Goal: Navigation & Orientation: Find specific page/section

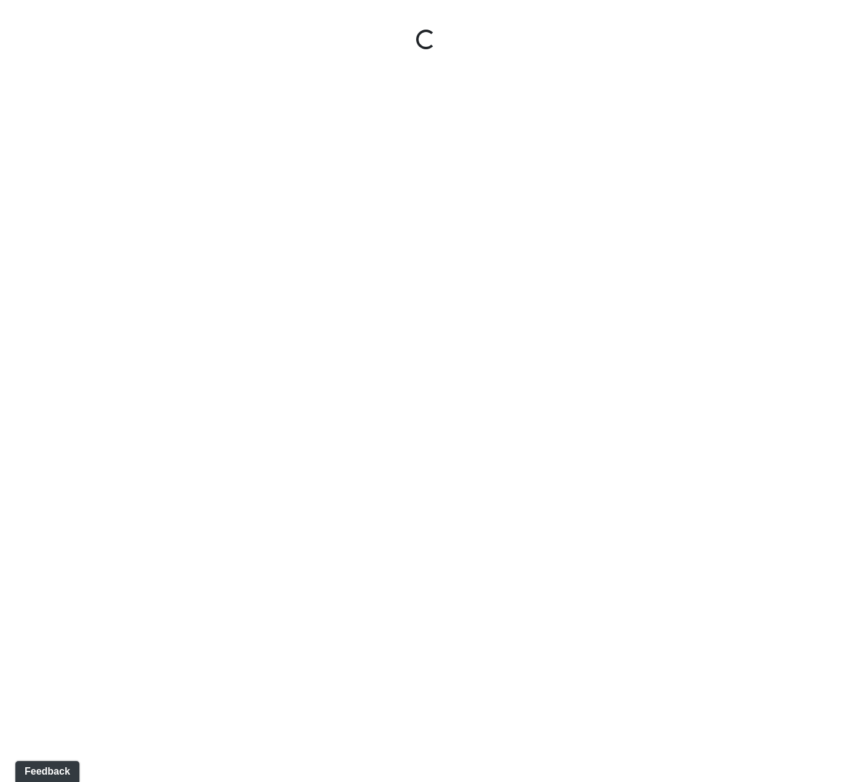
select select "2p1LcMW7A2doxWKe2HrzBw"
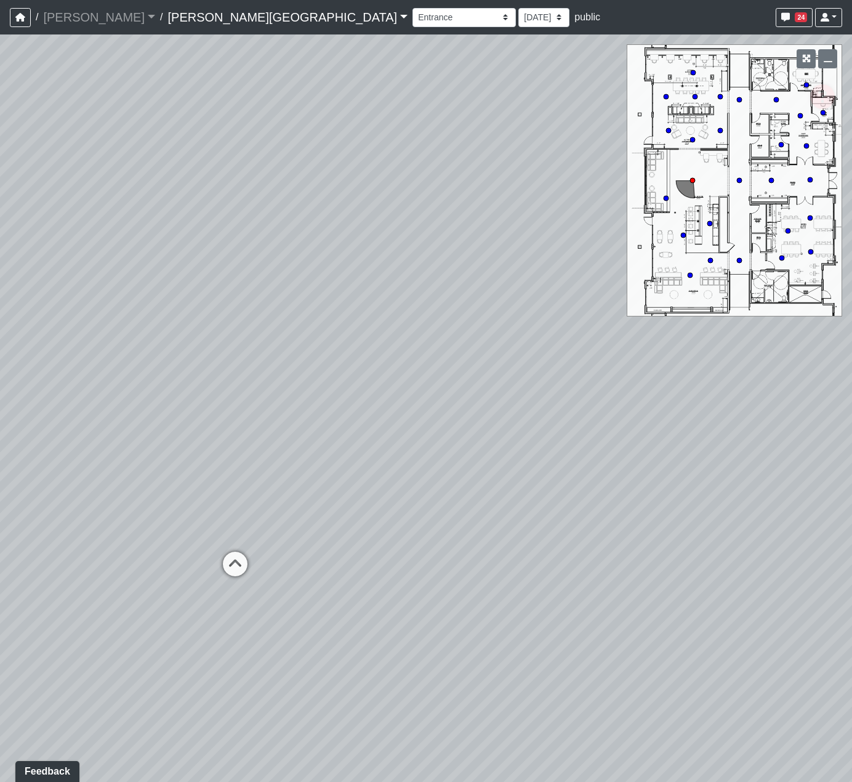
click at [174, 25] on link "Tanner Road" at bounding box center [287, 17] width 240 height 25
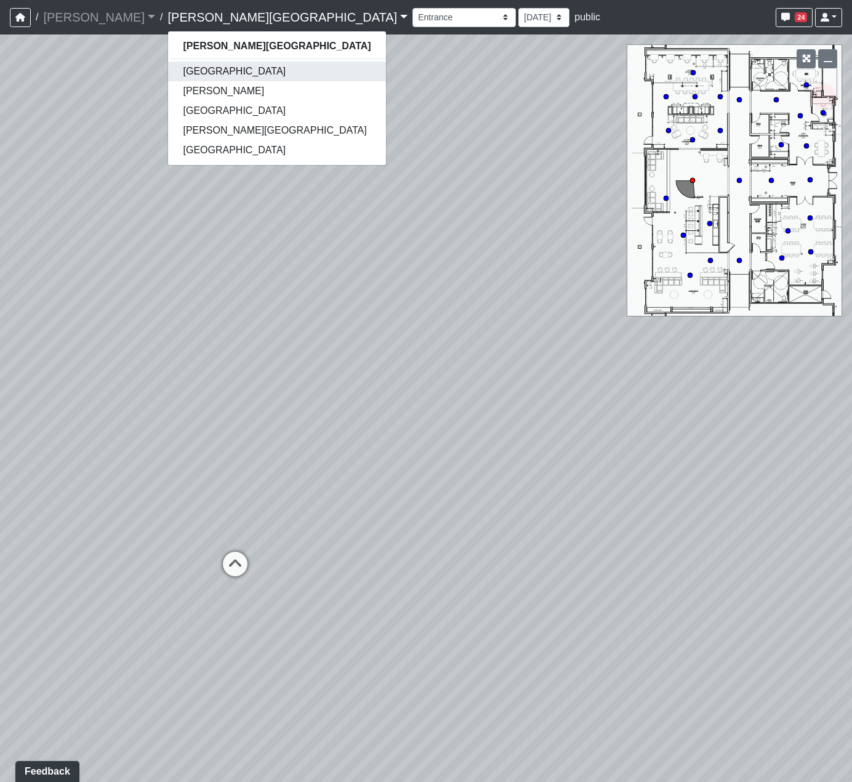
click at [172, 79] on link "[GEOGRAPHIC_DATA]" at bounding box center [276, 72] width 217 height 20
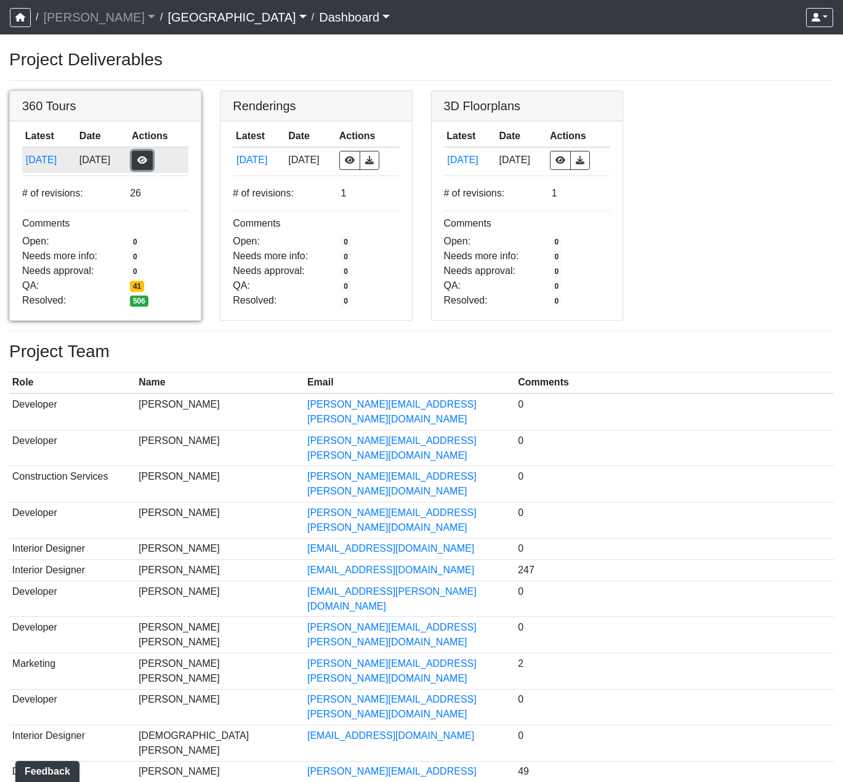
click at [150, 155] on button "button" at bounding box center [142, 160] width 21 height 19
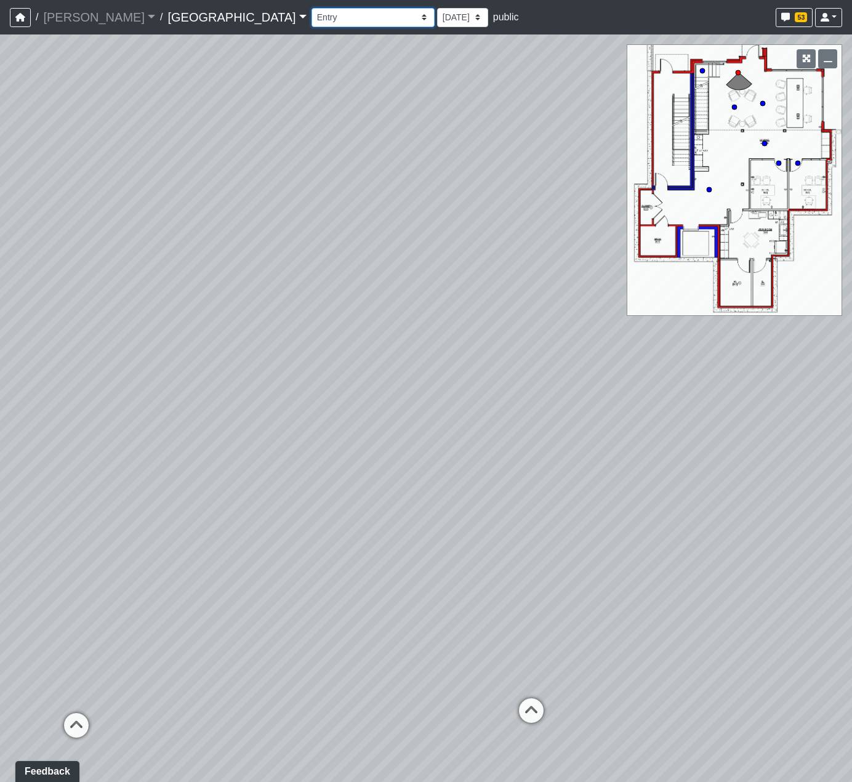
click at [312, 18] on select "Clubroom Lobby Courtyard Entry Kitchen Kitchen Stools Seating TV Lounge Banquet…" at bounding box center [373, 17] width 123 height 19
click at [312, 8] on select "Clubroom Lobby Courtyard Entry Kitchen Kitchen Stools Seating TV Lounge Banquet…" at bounding box center [373, 17] width 123 height 19
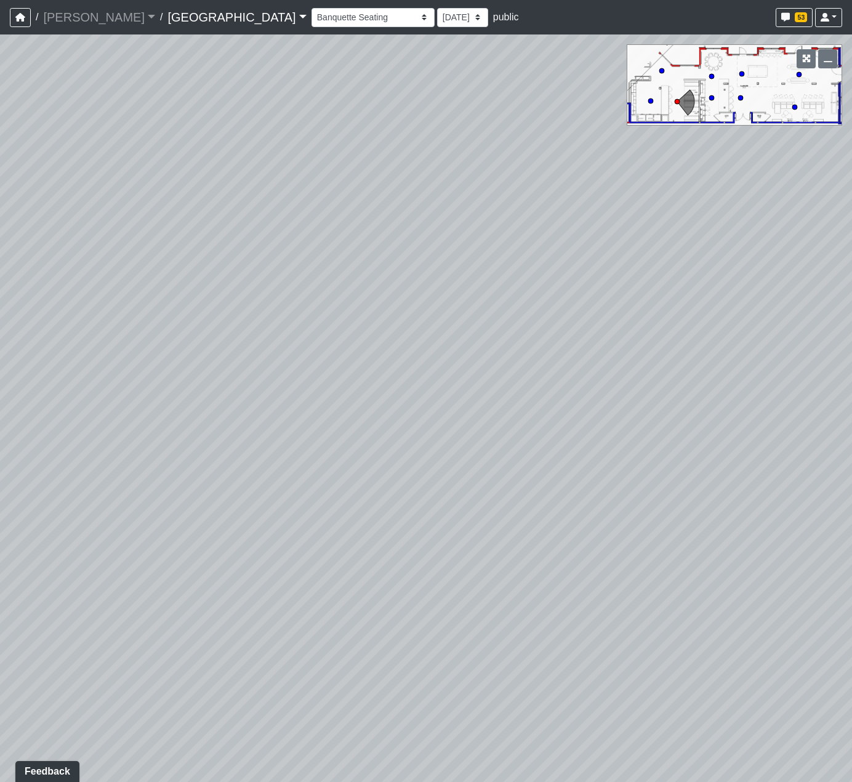
drag, startPoint x: 413, startPoint y: 329, endPoint x: 958, endPoint y: 336, distance: 545.6
click at [852, 336] on html "/ [PERSON_NAME] Loading... / [GEOGRAPHIC_DATA] [GEOGRAPHIC_DATA] Loading... [GE…" at bounding box center [426, 391] width 852 height 782
drag, startPoint x: 649, startPoint y: 394, endPoint x: 850, endPoint y: 340, distance: 208.5
click at [850, 340] on div "Loading... Reception Desk Loading... Lobby Loading... Landing Loading... Create…" at bounding box center [426, 407] width 852 height 747
drag, startPoint x: 711, startPoint y: 350, endPoint x: 316, endPoint y: 371, distance: 394.6
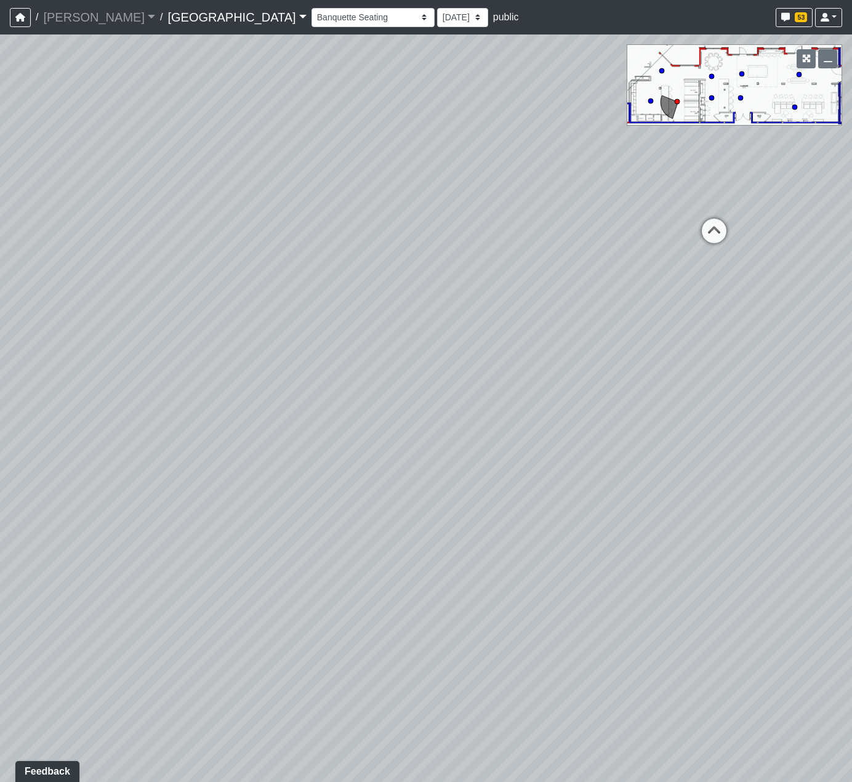
click at [360, 364] on div "Loading... Reception Desk Loading... Lobby Loading... Landing Loading... Create…" at bounding box center [426, 407] width 852 height 747
drag, startPoint x: 477, startPoint y: 298, endPoint x: 645, endPoint y: 274, distance: 169.2
click at [622, 275] on div "Loading... Reception Desk Loading... Lobby Loading... Landing Loading... Create…" at bounding box center [426, 407] width 852 height 747
drag, startPoint x: 578, startPoint y: 319, endPoint x: 587, endPoint y: 324, distance: 10.2
click at [587, 324] on div "Loading... Reception Desk Loading... Lobby Loading... Landing Loading... Create…" at bounding box center [426, 407] width 852 height 747
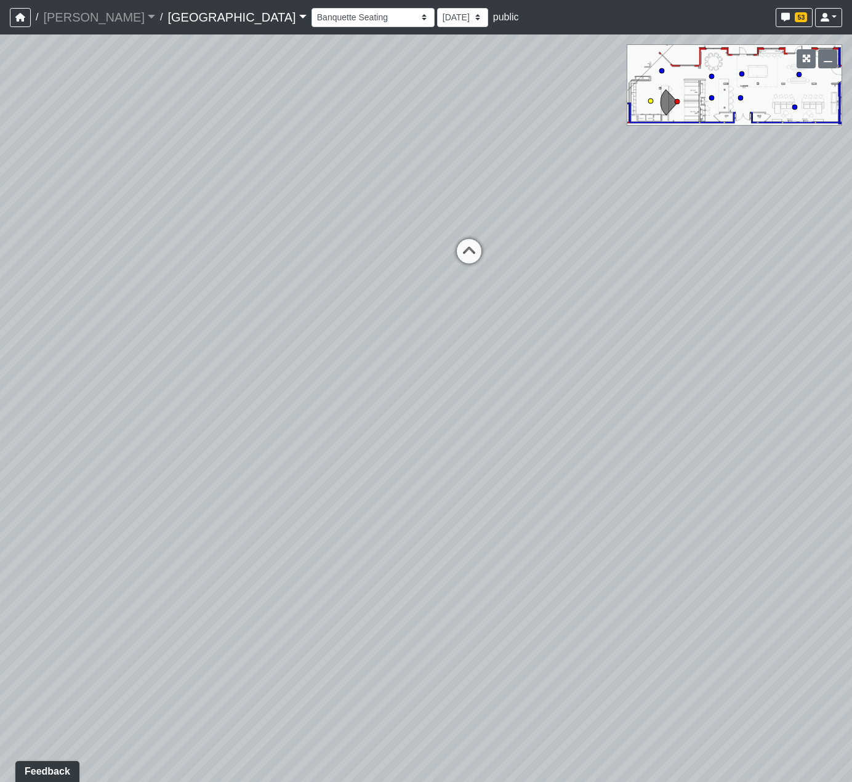
click at [467, 254] on icon at bounding box center [469, 257] width 37 height 37
select select "hRjDSpTaaZ1uV79QSLQEH1"
drag, startPoint x: 375, startPoint y: 349, endPoint x: 3, endPoint y: 250, distance: 384.9
click at [82, 281] on div "Loading... Reception Desk Loading... Lobby Loading... Landing Loading... Create…" at bounding box center [426, 407] width 852 height 747
drag, startPoint x: 408, startPoint y: 235, endPoint x: 582, endPoint y: 295, distance: 184.4
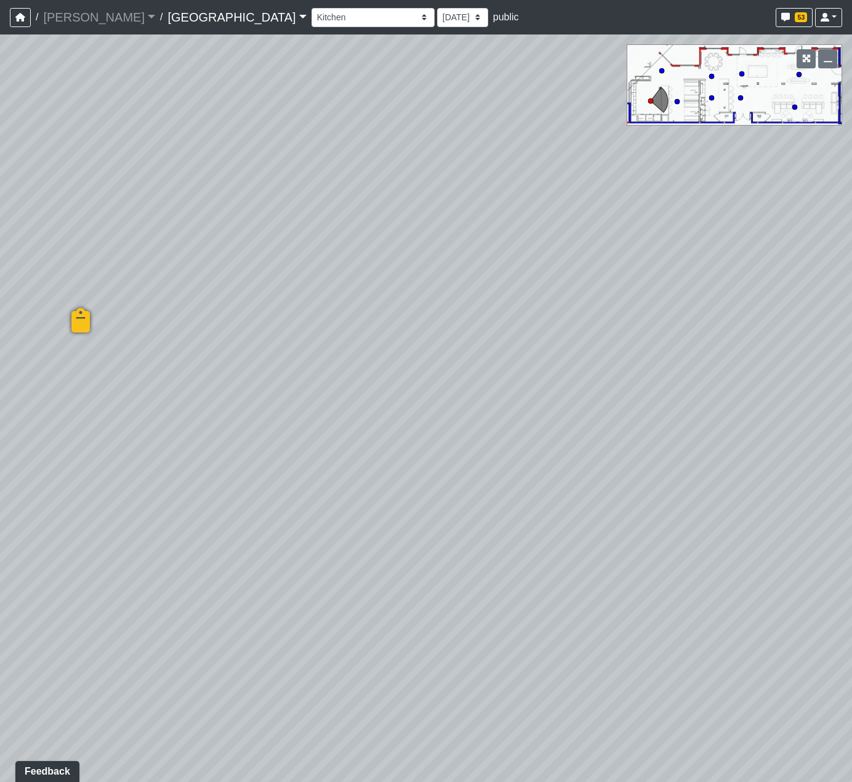
click at [595, 288] on div "Loading... Reception Desk Loading... Lobby Loading... Landing Loading... Create…" at bounding box center [426, 407] width 852 height 747
drag, startPoint x: 549, startPoint y: 297, endPoint x: 613, endPoint y: 424, distance: 142.9
click at [618, 416] on div "Loading... Reception Desk Loading... Lobby Loading... Landing Loading... Create…" at bounding box center [426, 407] width 852 height 747
drag, startPoint x: 515, startPoint y: 352, endPoint x: 526, endPoint y: 351, distance: 11.7
click at [526, 351] on div "Loading... Reception Desk Loading... Lobby Loading... Landing Loading... Create…" at bounding box center [426, 407] width 852 height 747
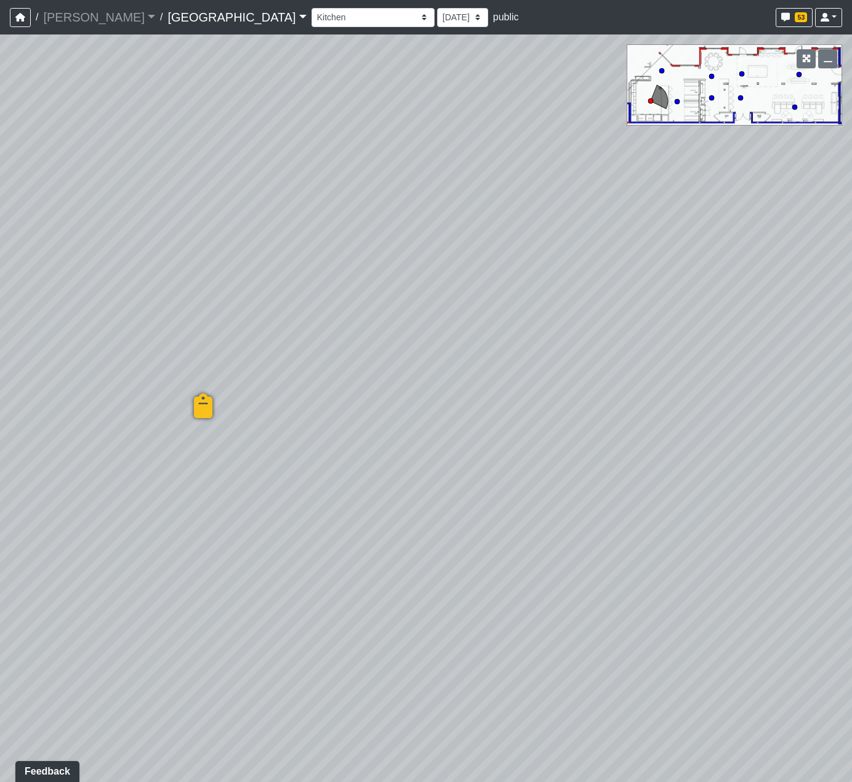
drag, startPoint x: 460, startPoint y: 342, endPoint x: 448, endPoint y: 364, distance: 25.1
click at [430, 361] on div "Loading... Reception Desk Loading... Lobby Loading... Landing Loading... Create…" at bounding box center [426, 407] width 852 height 747
